Goal: Check status

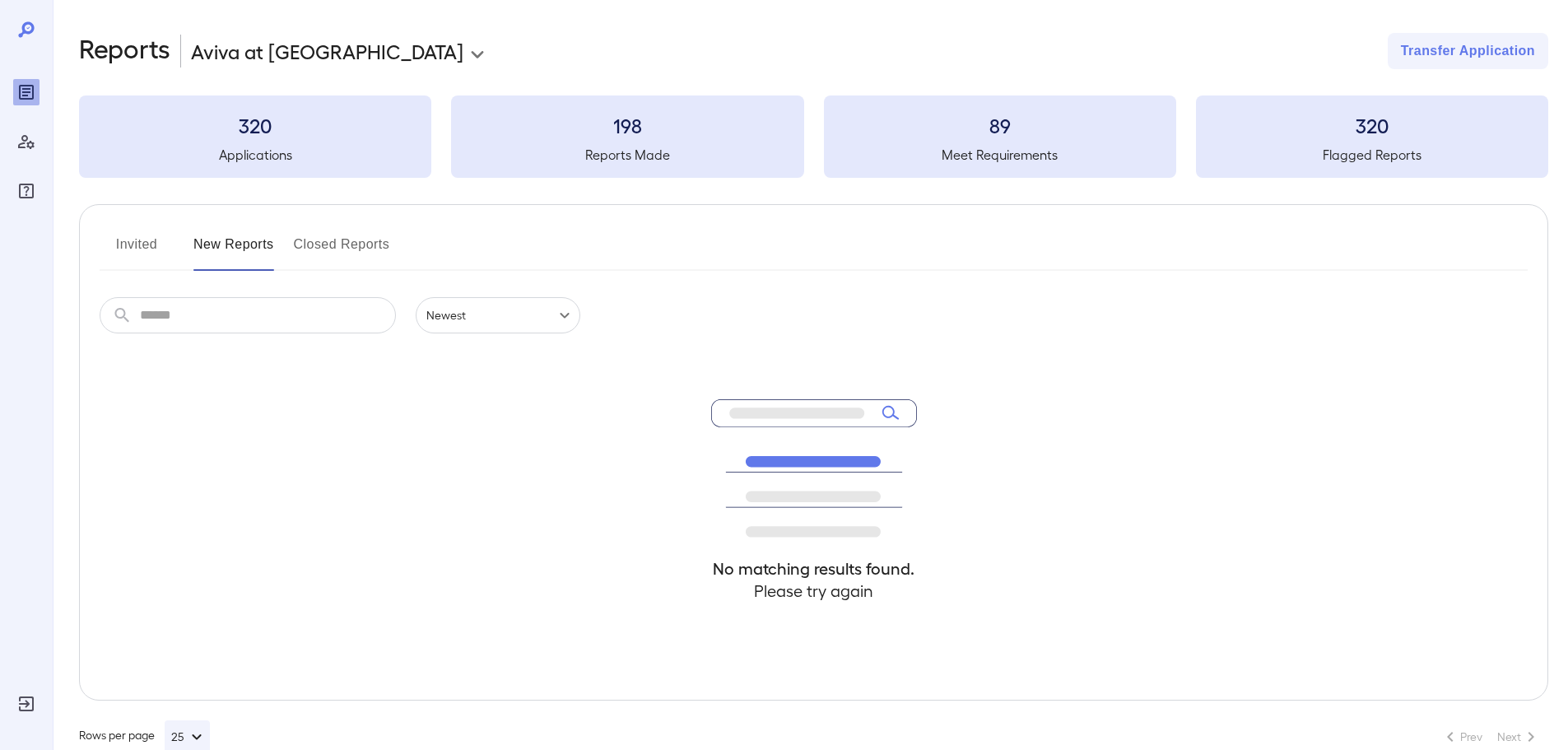
click at [139, 246] on button "Invited" at bounding box center [136, 251] width 74 height 39
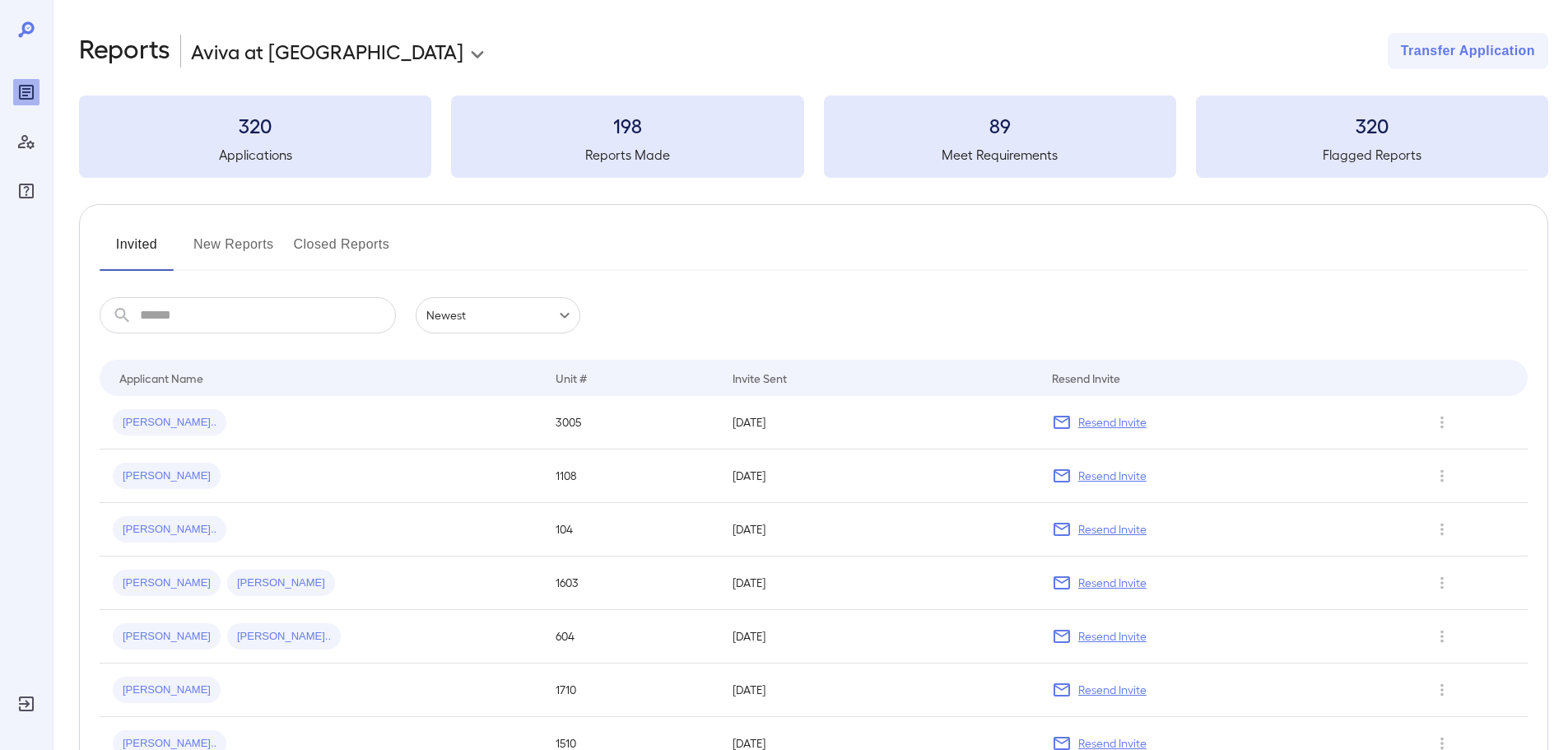
click at [225, 239] on button "New Reports" at bounding box center [234, 251] width 80 height 39
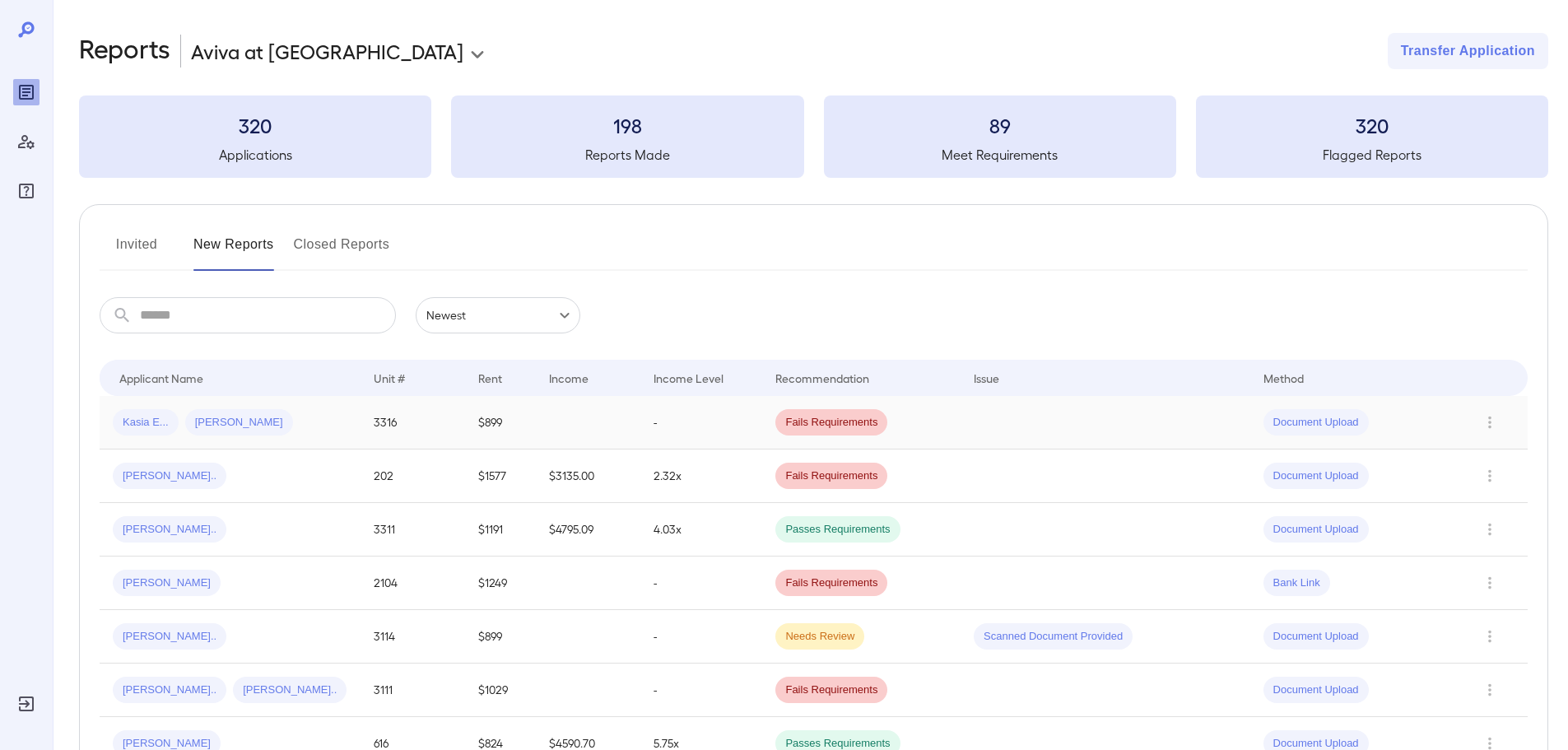
click at [363, 416] on td "3316" at bounding box center [413, 423] width 104 height 54
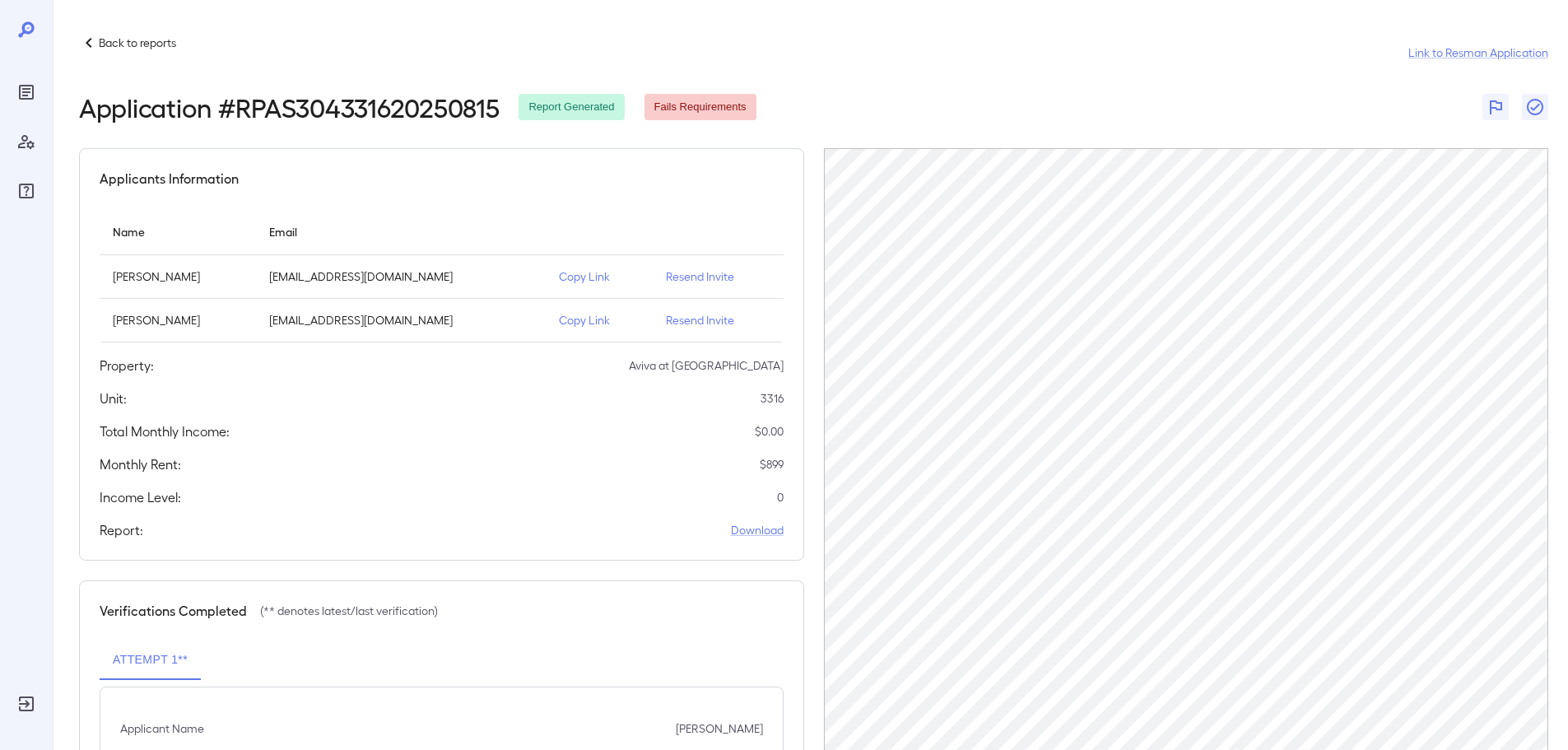
click at [571, 323] on p "Copy Link" at bounding box center [599, 320] width 80 height 16
